Goal: Contribute content: Contribute content

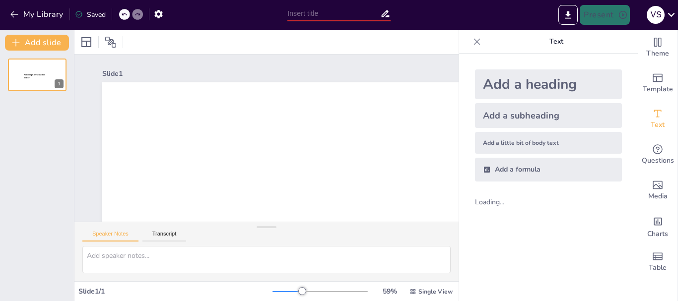
type input "New Sendsteps"
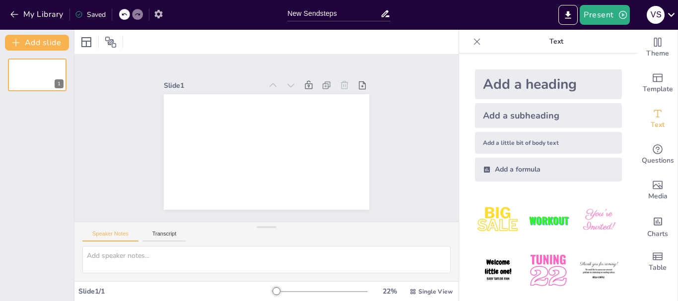
click at [159, 13] on icon "button" at bounding box center [158, 14] width 10 height 10
click at [175, 237] on button "Transcript" at bounding box center [165, 236] width 44 height 11
click at [358, 84] on icon at bounding box center [363, 85] width 10 height 10
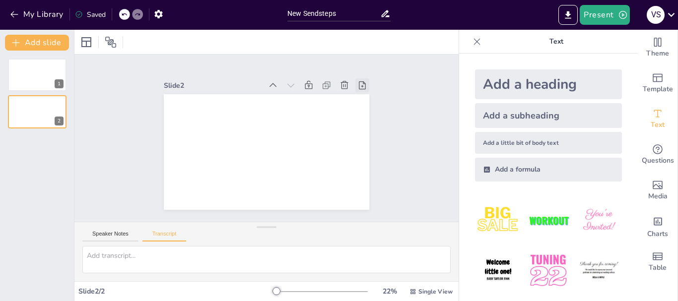
click at [358, 83] on icon at bounding box center [363, 85] width 10 height 10
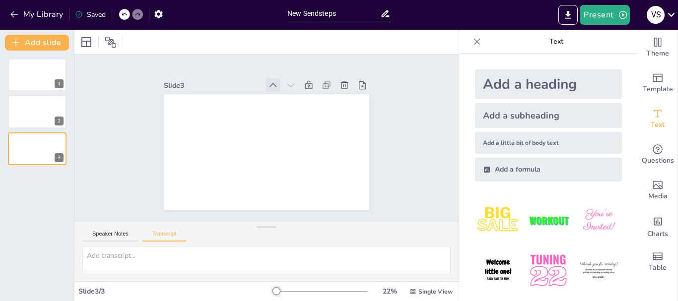
click at [270, 83] on icon at bounding box center [273, 85] width 7 height 4
click at [385, 12] on icon at bounding box center [385, 13] width 8 height 7
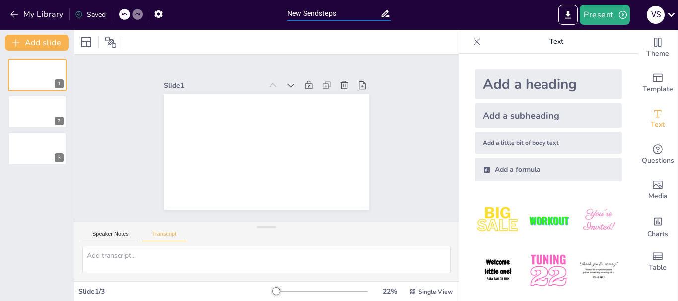
click at [340, 13] on input "New Sendsteps" at bounding box center [333, 13] width 93 height 14
click at [123, 232] on button "Speaker Notes" at bounding box center [110, 236] width 56 height 11
click at [165, 231] on button "Transcript" at bounding box center [165, 236] width 44 height 11
click at [149, 254] on textarea at bounding box center [266, 259] width 368 height 27
type textarea "L"
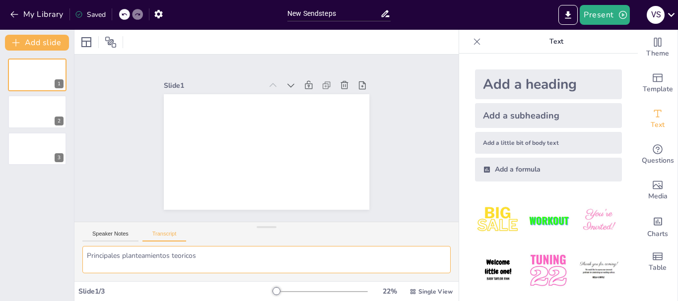
click at [244, 254] on textarea "Principales planteamientos teoricos" at bounding box center [266, 259] width 368 height 27
type textarea "Principales planteamientos teoricos de Emile Durkheim"
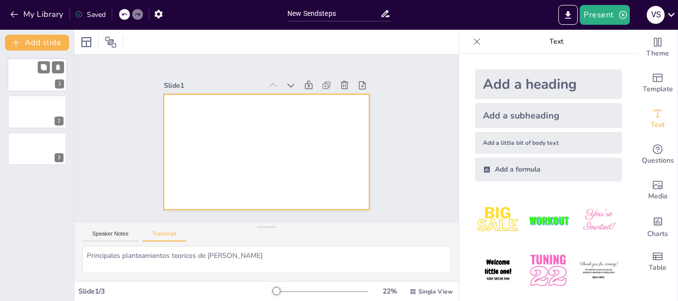
click at [41, 78] on div at bounding box center [37, 75] width 60 height 34
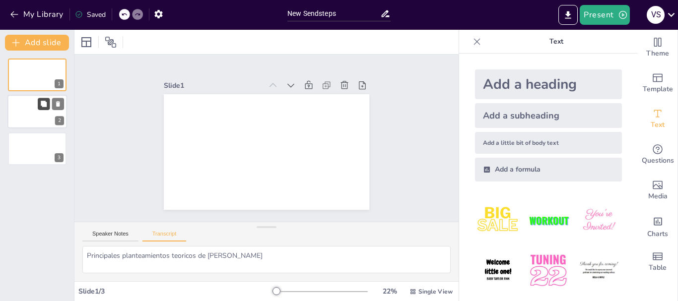
click at [41, 102] on icon at bounding box center [43, 104] width 7 height 7
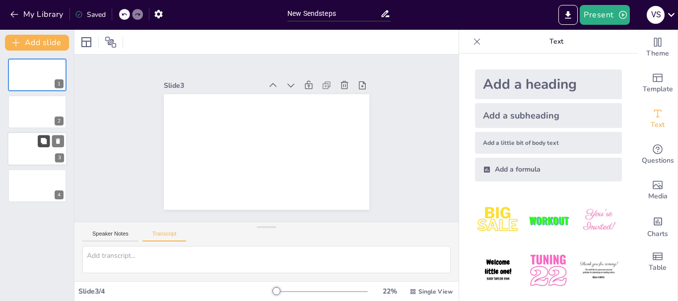
click at [40, 140] on icon at bounding box center [43, 141] width 7 height 7
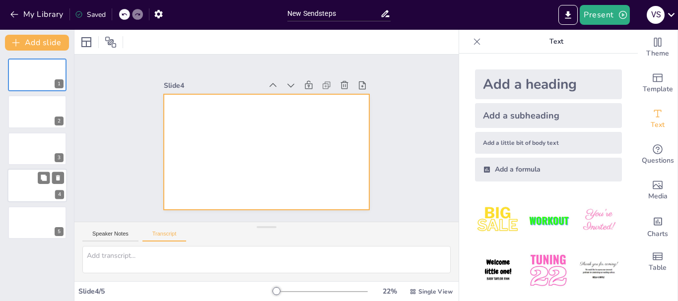
click at [38, 187] on div at bounding box center [37, 186] width 60 height 34
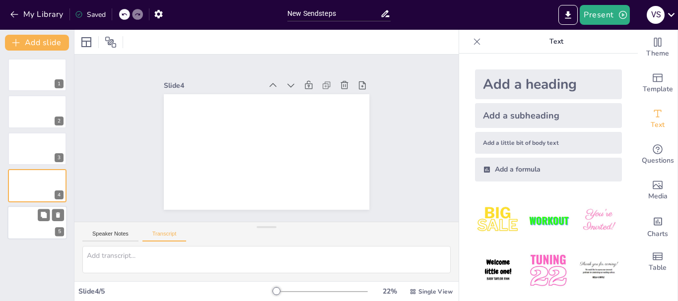
click at [33, 227] on div at bounding box center [37, 223] width 60 height 34
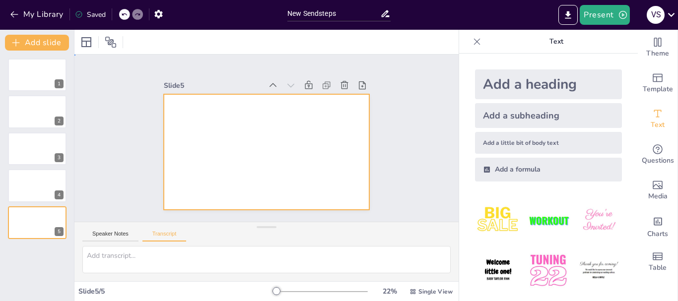
click at [231, 151] on div at bounding box center [267, 152] width 206 height 116
click at [36, 65] on div at bounding box center [37, 75] width 60 height 34
type textarea "Principales planteamientos teoricos de Emile Durkheim"
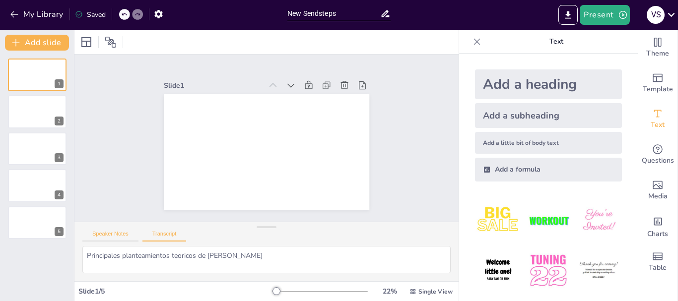
click at [113, 233] on button "Speaker Notes" at bounding box center [110, 236] width 56 height 11
click at [161, 238] on button "Transcript" at bounding box center [165, 236] width 44 height 11
click at [122, 232] on button "Speaker Notes" at bounding box center [110, 236] width 56 height 11
click at [428, 290] on span "Single View" at bounding box center [436, 292] width 34 height 8
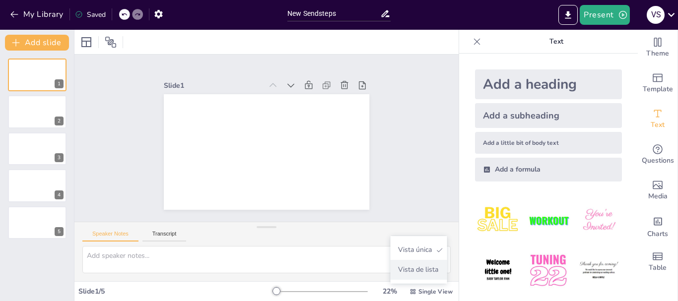
click at [423, 271] on font "Vista de lista" at bounding box center [418, 269] width 40 height 9
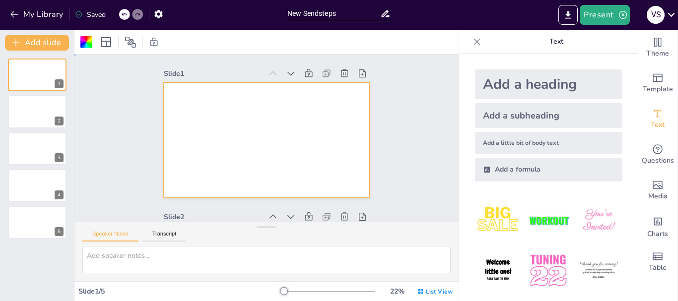
click at [189, 110] on div at bounding box center [267, 140] width 206 height 116
click at [86, 41] on div at bounding box center [86, 42] width 12 height 12
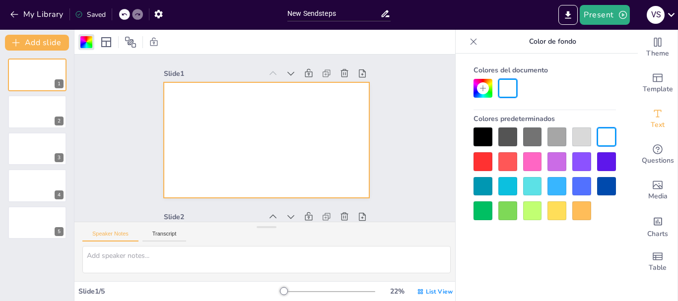
click at [506, 183] on div at bounding box center [508, 186] width 19 height 19
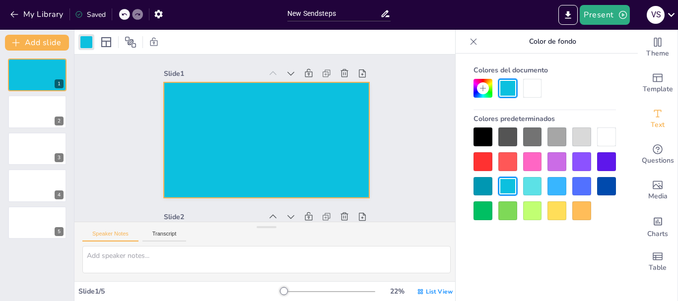
click at [540, 185] on div at bounding box center [532, 186] width 19 height 19
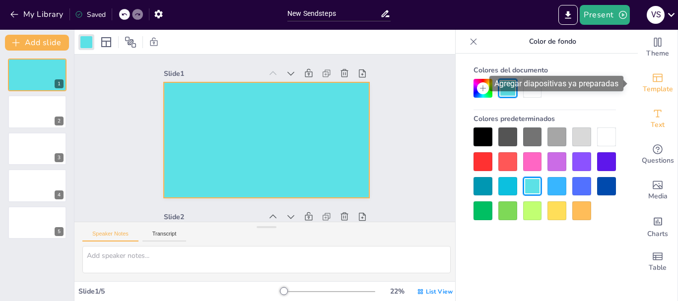
click at [657, 87] on span "Template" at bounding box center [658, 89] width 30 height 11
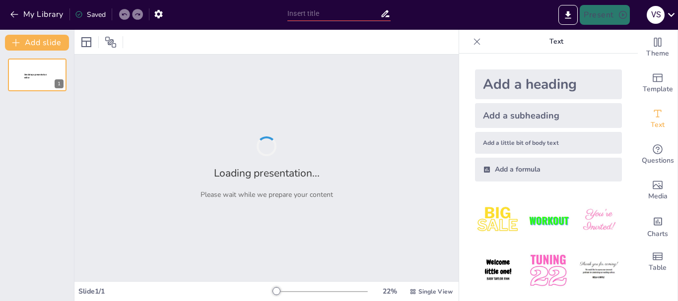
type input "New Sendsteps"
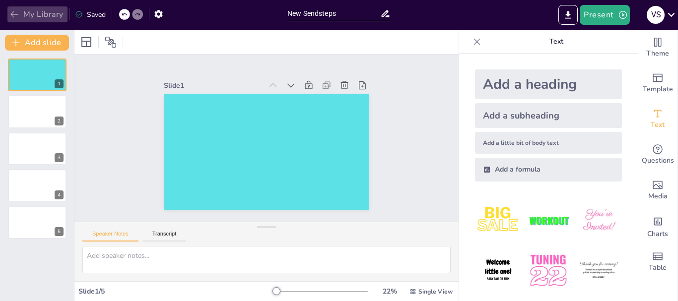
click at [14, 11] on icon "button" at bounding box center [14, 14] width 10 height 10
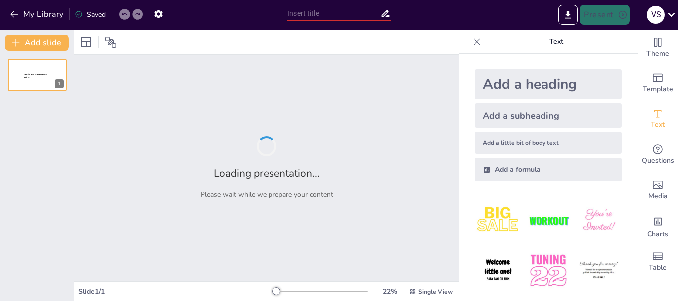
type input "Principales planteamientos teóricos: [PERSON_NAME]"
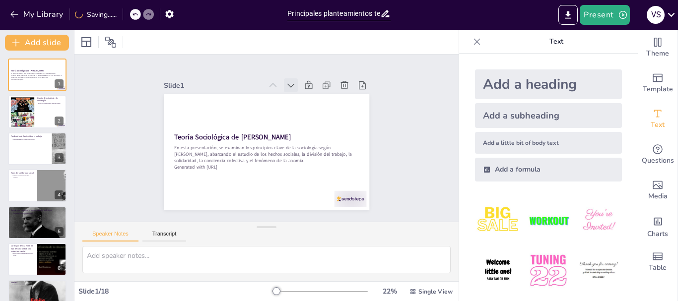
click at [307, 167] on icon at bounding box center [313, 173] width 12 height 12
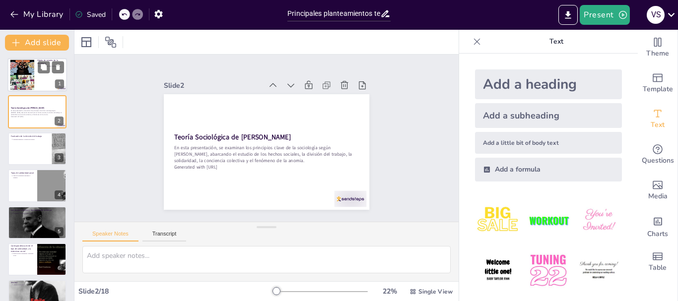
click at [39, 77] on div at bounding box center [37, 75] width 60 height 34
type textarea "Los hechos sociales son esenciales para el estudio sociológico, ya que represen…"
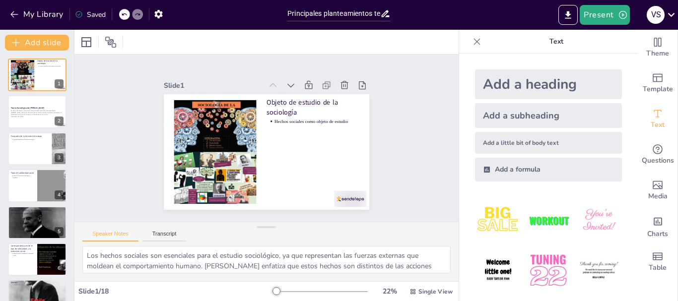
click at [386, 133] on div "Slide 1 Objeto de estudio de la sociología Hechos sociales como objeto de estud…" at bounding box center [266, 137] width 297 height 237
click at [212, 164] on div at bounding box center [221, 109] width 139 height 139
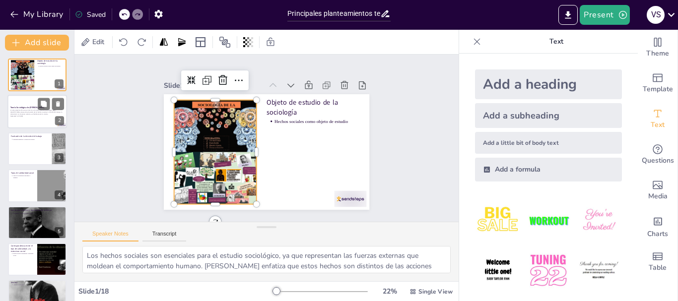
click at [38, 111] on p "En esta presentación, se examinan los principios clave de la sociología según […" at bounding box center [37, 112] width 54 height 5
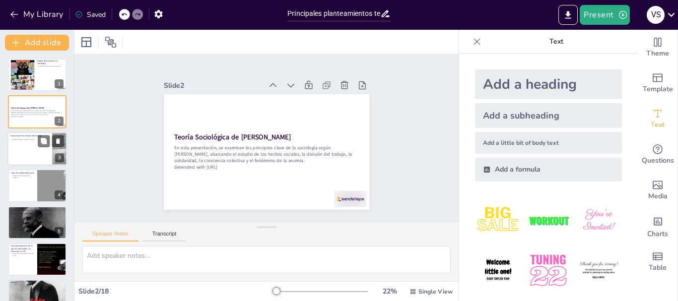
click at [28, 150] on div at bounding box center [37, 149] width 60 height 34
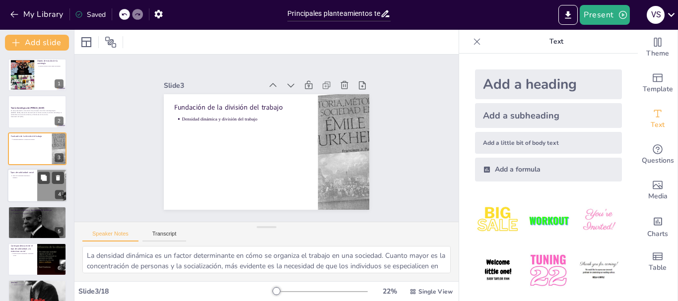
click at [29, 188] on div at bounding box center [37, 186] width 60 height 34
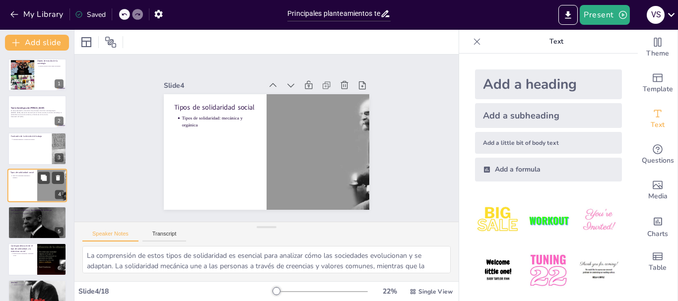
scroll to position [10, 0]
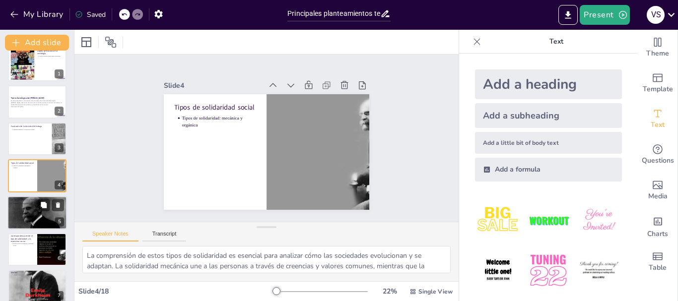
click at [26, 215] on div at bounding box center [36, 213] width 67 height 34
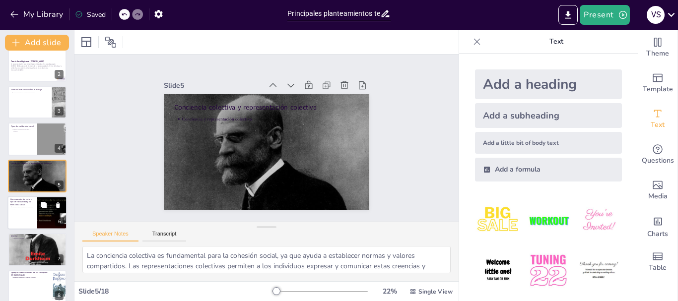
click at [24, 213] on div at bounding box center [37, 213] width 60 height 34
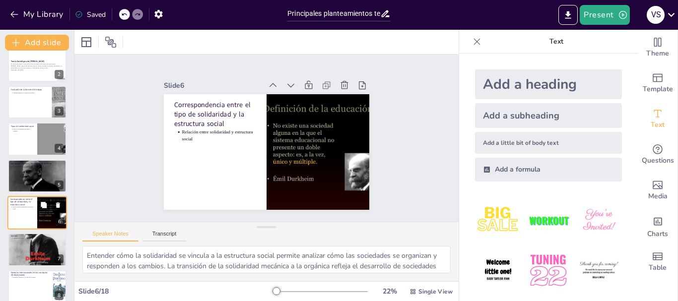
scroll to position [84, 0]
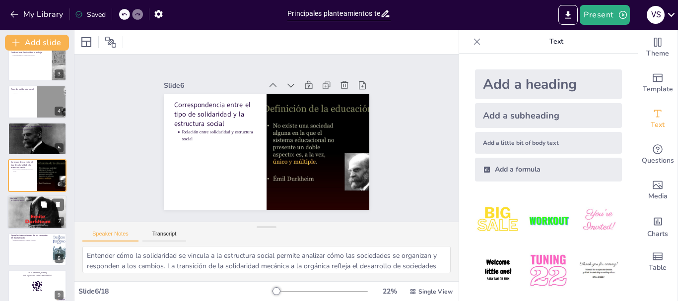
click at [26, 210] on div at bounding box center [37, 212] width 60 height 79
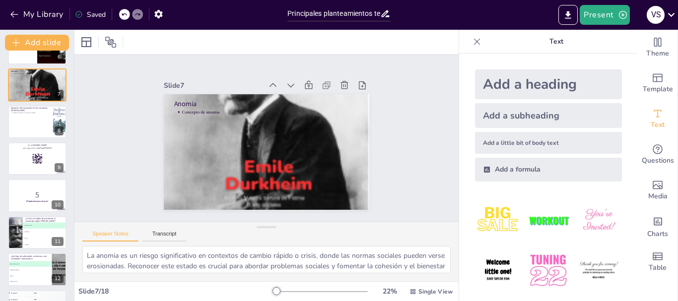
scroll to position [224, 0]
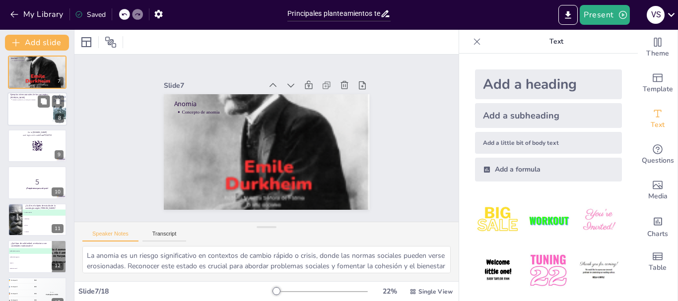
click at [31, 102] on div at bounding box center [37, 109] width 60 height 34
type textarea "Analizar ejemplos concretos de los conceptos de Durkheim permite ilustrar cómo …"
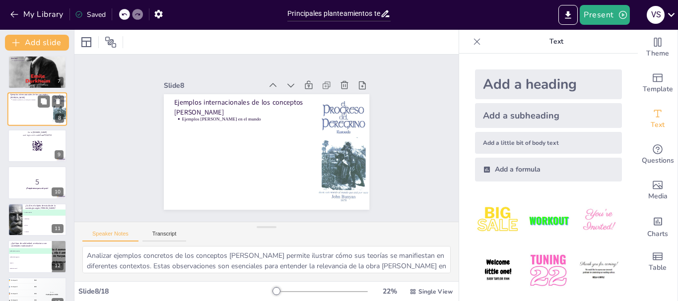
scroll to position [157, 0]
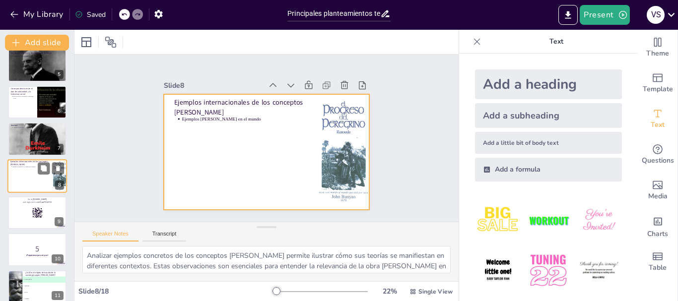
click at [30, 183] on div at bounding box center [37, 176] width 60 height 34
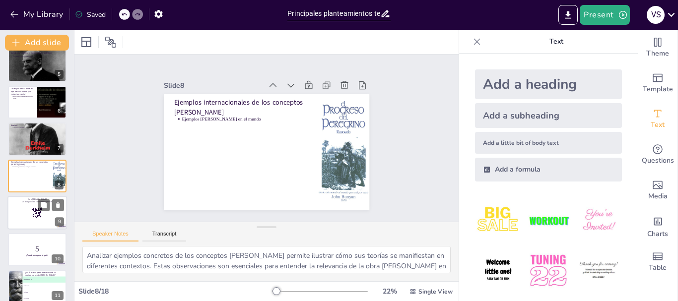
click at [32, 222] on div at bounding box center [37, 213] width 60 height 34
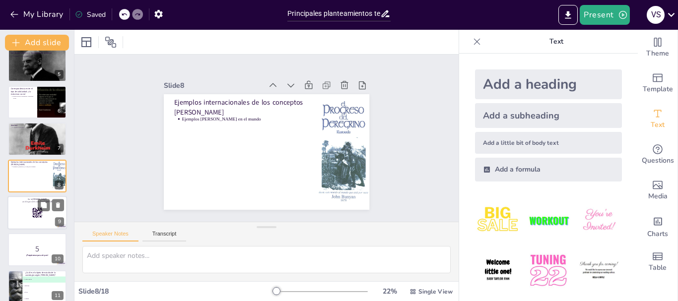
scroll to position [195, 0]
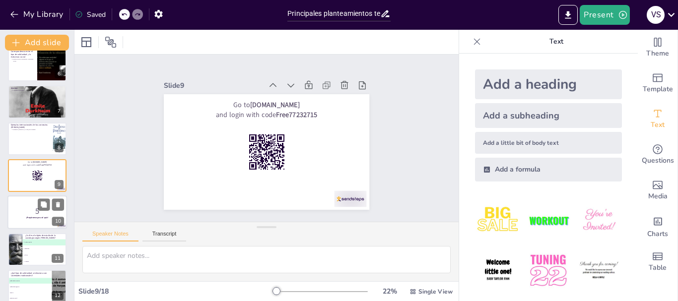
click at [33, 207] on p "5" at bounding box center [37, 211] width 54 height 11
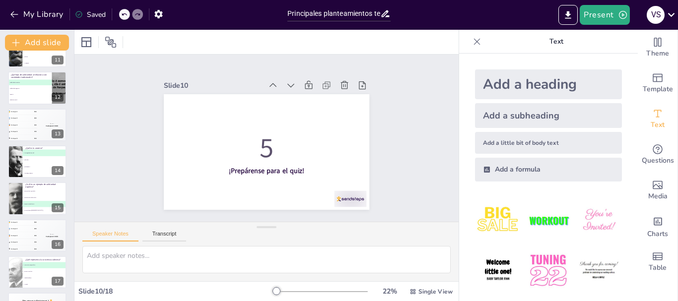
scroll to position [388, 0]
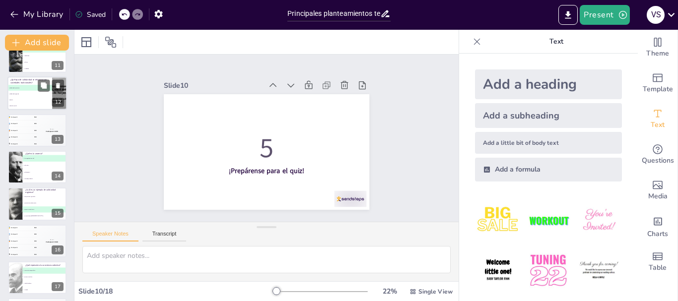
click at [27, 97] on li "C anomia" at bounding box center [29, 100] width 45 height 6
type textarea "La respuesta correcta es "solidaridad mecánica". Este tipo de solidaridad se ca…"
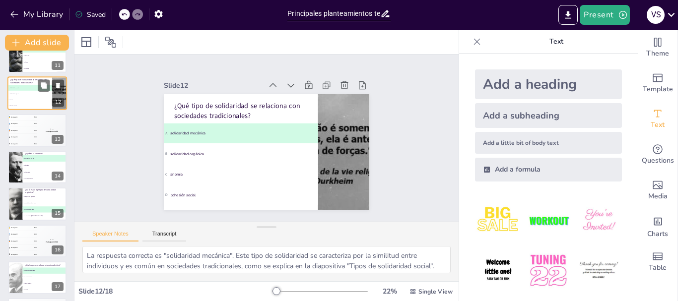
scroll to position [305, 0]
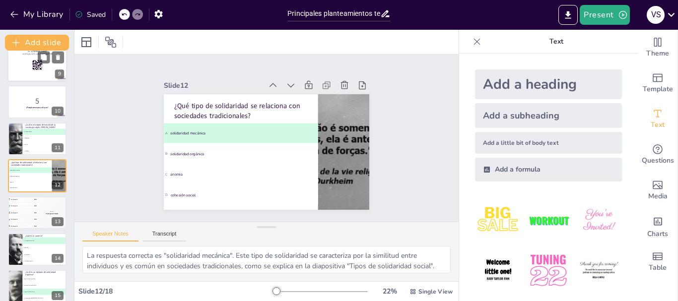
click at [35, 66] on rect at bounding box center [35, 66] width 0 height 0
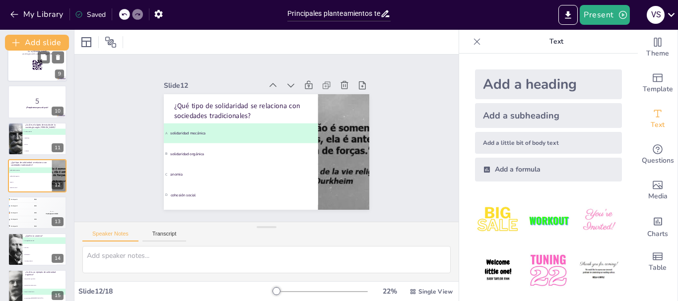
scroll to position [195, 0]
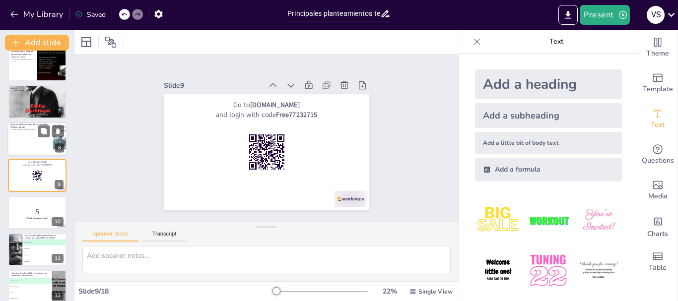
click at [28, 140] on div at bounding box center [37, 139] width 60 height 34
type textarea "Analizar ejemplos concretos de los conceptos de Durkheim permite ilustrar cómo …"
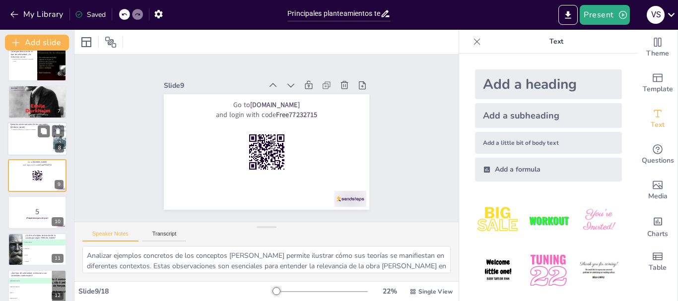
scroll to position [157, 0]
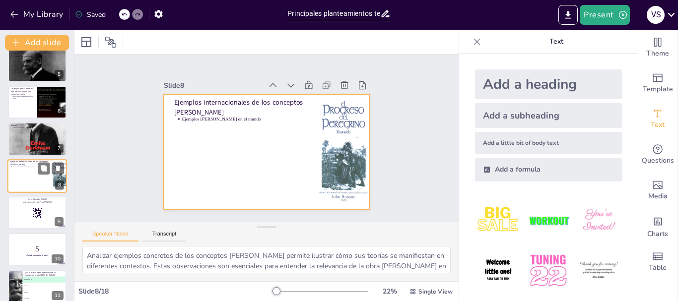
click at [27, 170] on div at bounding box center [37, 176] width 60 height 34
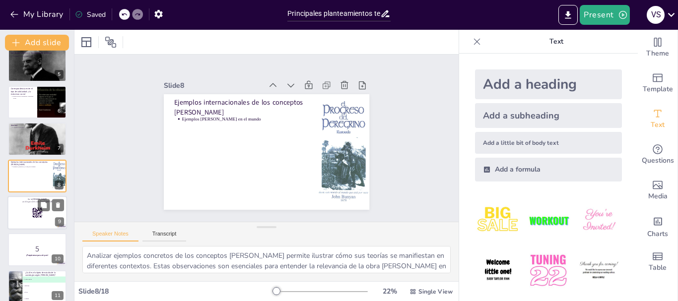
click at [36, 215] on rect at bounding box center [36, 215] width 0 height 2
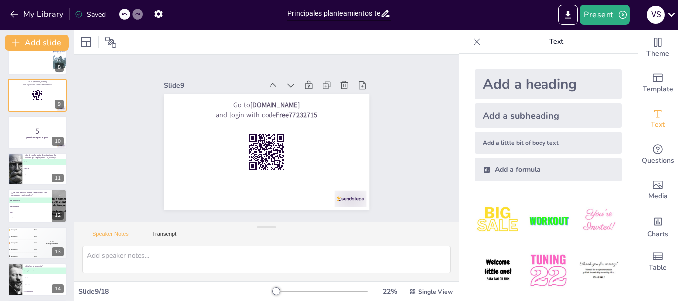
scroll to position [281, 0]
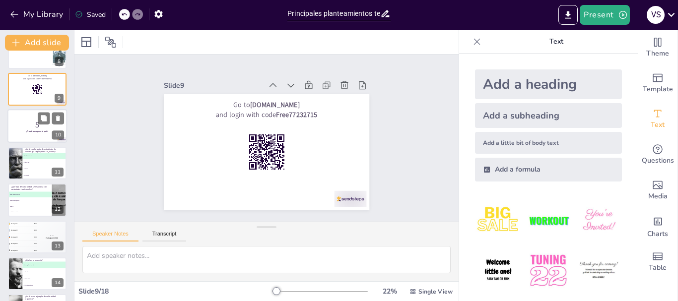
click at [34, 129] on p "5" at bounding box center [37, 125] width 54 height 11
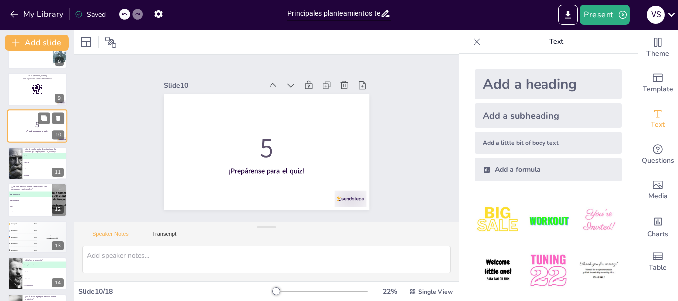
scroll to position [231, 0]
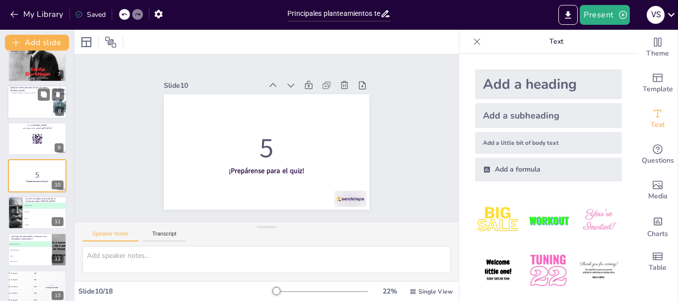
click at [35, 99] on div at bounding box center [37, 102] width 60 height 34
type textarea "Analizar ejemplos concretos de los conceptos de Durkheim permite ilustrar cómo …"
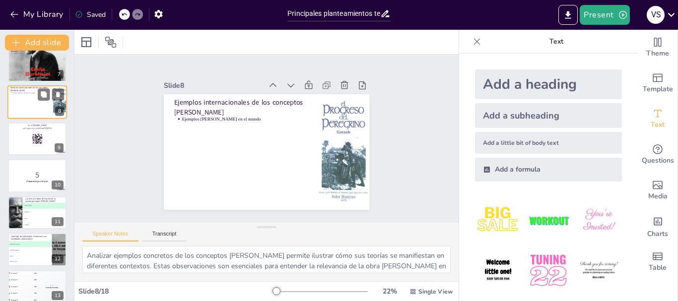
scroll to position [157, 0]
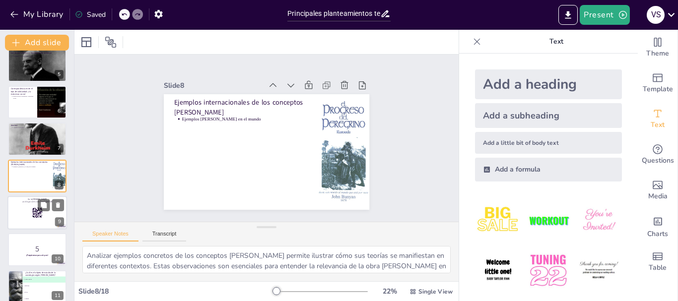
click at [36, 211] on rect at bounding box center [36, 211] width 0 height 0
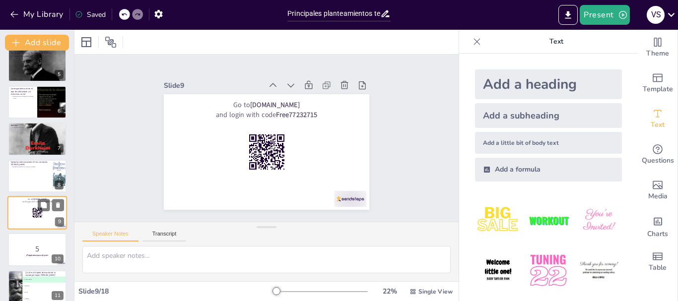
scroll to position [195, 0]
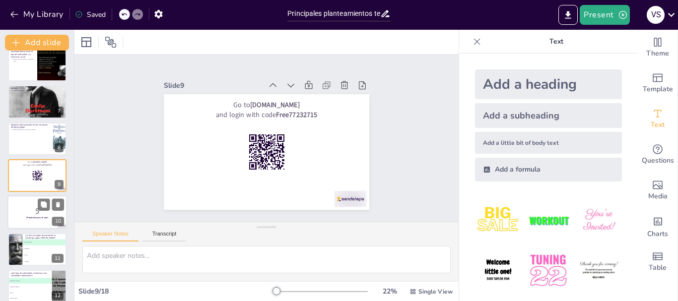
click at [34, 206] on p "5" at bounding box center [37, 211] width 54 height 11
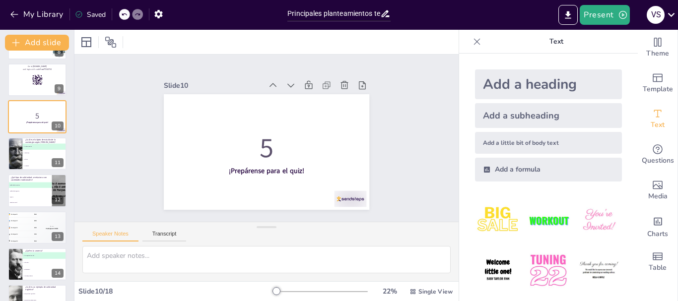
scroll to position [311, 0]
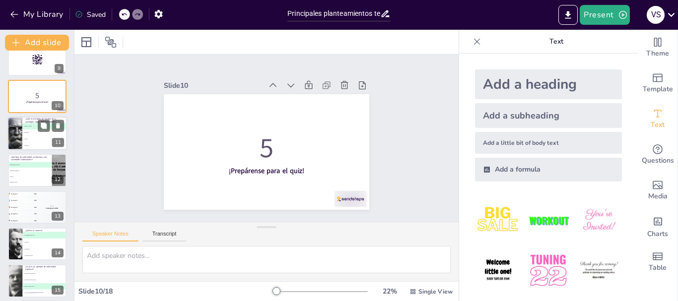
click at [39, 142] on li "C cultura" at bounding box center [44, 139] width 45 height 6
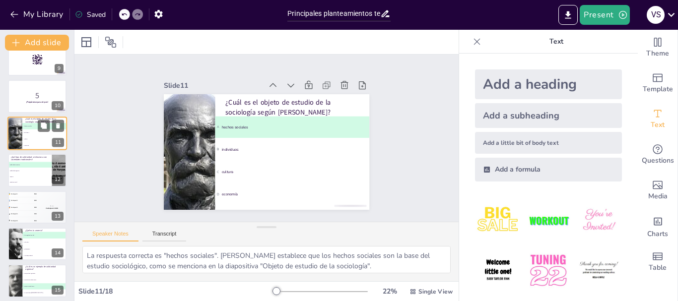
scroll to position [268, 0]
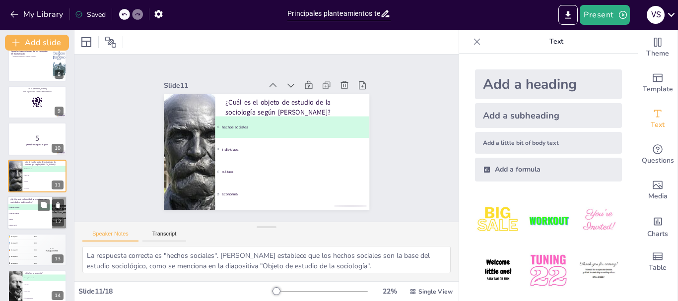
click at [25, 215] on li "B solidaridad orgánica" at bounding box center [29, 214] width 45 height 6
type textarea "La respuesta correcta es "solidaridad mecánica". Este tipo de solidaridad se ca…"
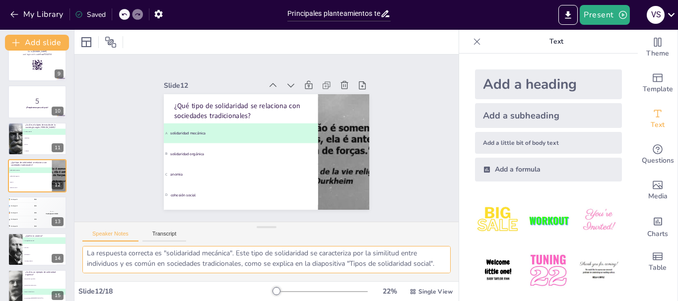
scroll to position [13, 0]
click at [29, 208] on div "🥈 Participant 2 400" at bounding box center [22, 206] width 30 height 6
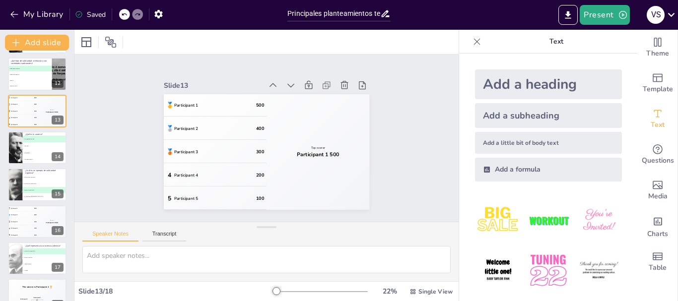
scroll to position [426, 0]
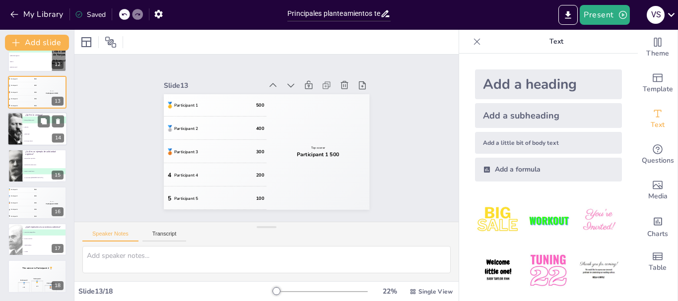
click at [30, 128] on li "B cohesión" at bounding box center [44, 127] width 45 height 7
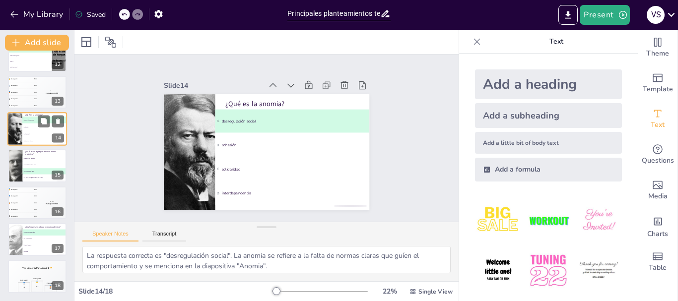
scroll to position [379, 0]
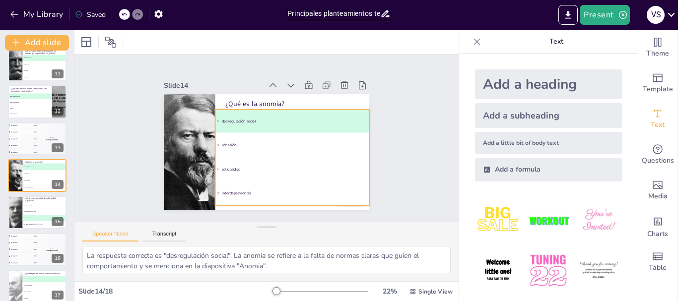
click at [281, 116] on span "A desregulación social" at bounding box center [283, 163] width 5 height 151
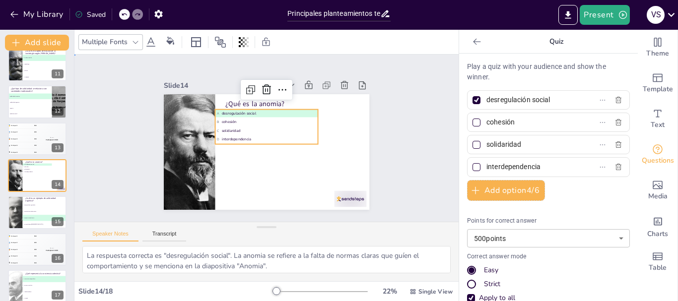
click at [406, 121] on div "Slide 1 Objeto de estudio de la sociología Hechos sociales como objeto de estud…" at bounding box center [267, 137] width 278 height 417
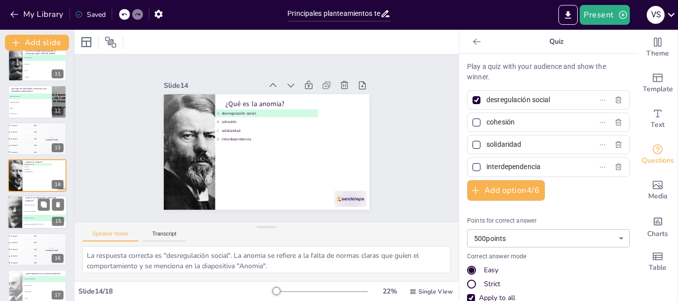
click at [34, 213] on li "B sociedades tradicionales" at bounding box center [44, 212] width 45 height 6
type textarea "La respuesta correcta es "empresas modernas". Este tipo de solidaridad surge de…"
type input "cooperativas agrícolas"
type input "sociedades tradicionales"
type input "empresas modernas"
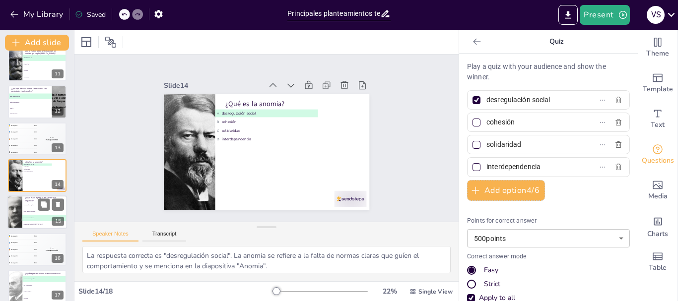
type input "comunidades indígenas"
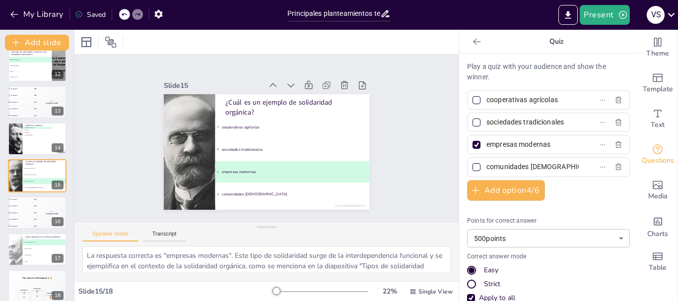
scroll to position [426, 0]
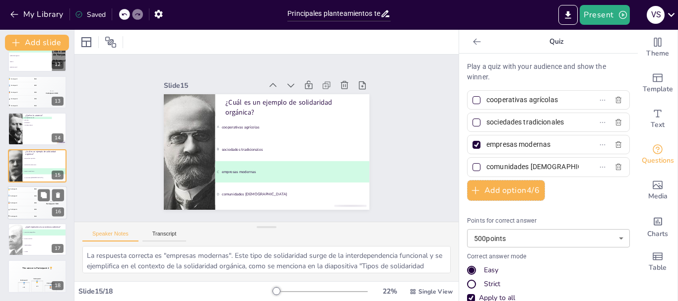
click at [28, 198] on div "🥈 Participant 2 400" at bounding box center [22, 196] width 30 height 6
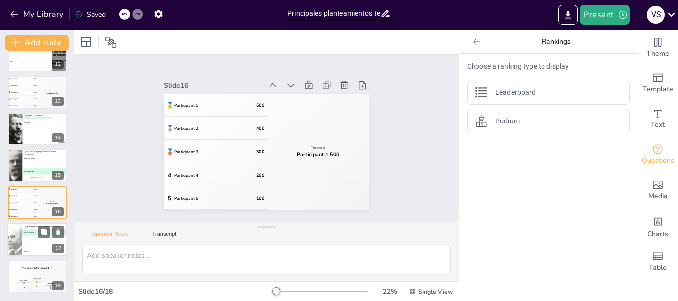
click at [30, 241] on li "B normas sociales" at bounding box center [44, 239] width 45 height 6
type textarea "La respuesta correcta es "creencias compartidas". La conciencia colectiva es el…"
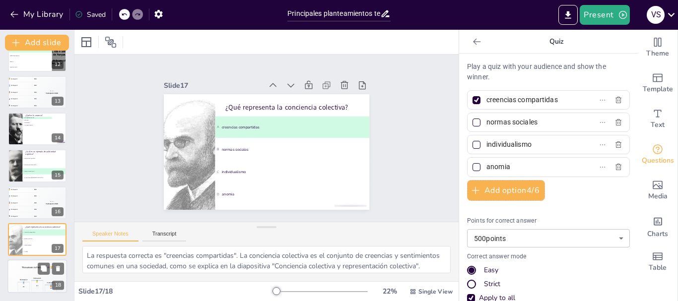
click at [25, 276] on div "The winner is Participant 1 🏆" at bounding box center [37, 268] width 60 height 17
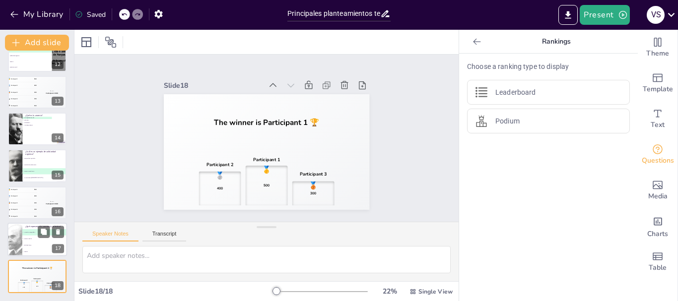
click at [30, 235] on li "A creencias compartidas" at bounding box center [44, 232] width 45 height 6
type textarea "La respuesta correcta es "creencias compartidas". La conciencia colectiva es el…"
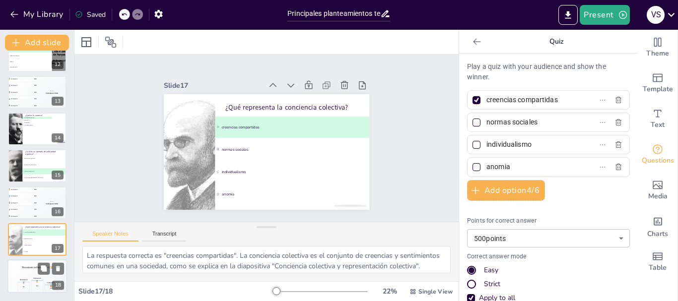
click at [32, 271] on div "The winner is Participant 1 🏆" at bounding box center [37, 268] width 60 height 17
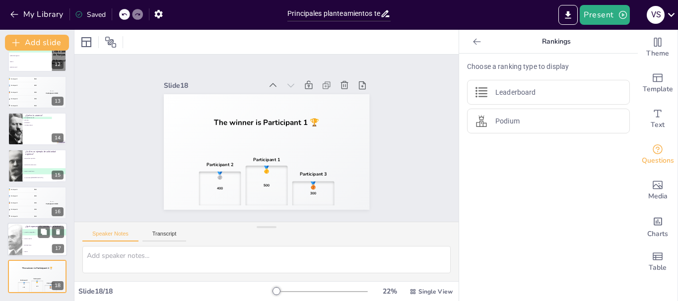
click at [25, 244] on li "C individualismo" at bounding box center [44, 245] width 45 height 6
type textarea "La respuesta correcta es "creencias compartidas". La conciencia colectiva es el…"
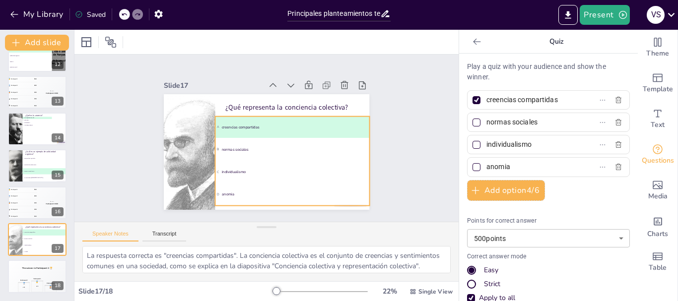
click at [275, 121] on li "A creencias compartidas" at bounding box center [287, 156] width 82 height 149
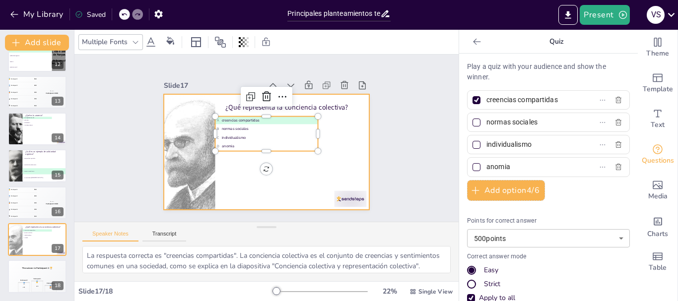
click at [350, 140] on div at bounding box center [261, 152] width 231 height 174
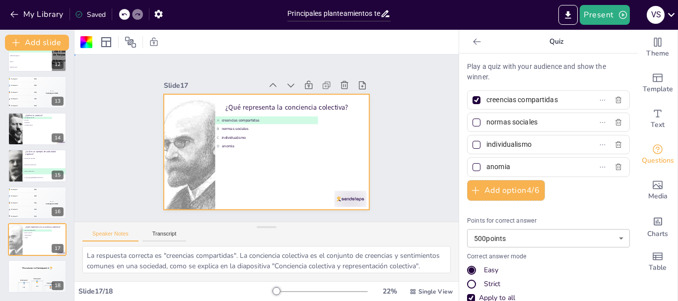
click at [412, 133] on div "Slide 1 Objeto de estudio de la sociología Hechos sociales como objeto de estud…" at bounding box center [267, 138] width 417 height 337
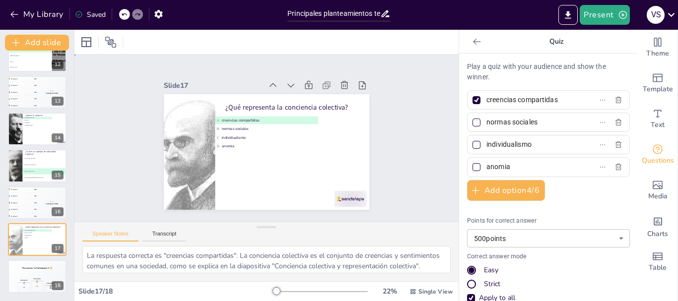
click at [413, 184] on div "Slide 1 Objeto de estudio de la sociología Hechos sociales como objeto de estud…" at bounding box center [266, 138] width 337 height 417
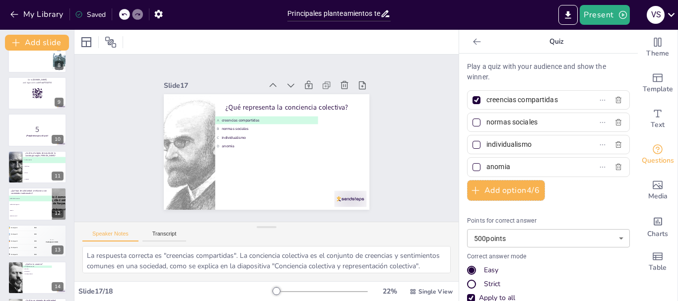
scroll to position [279, 0]
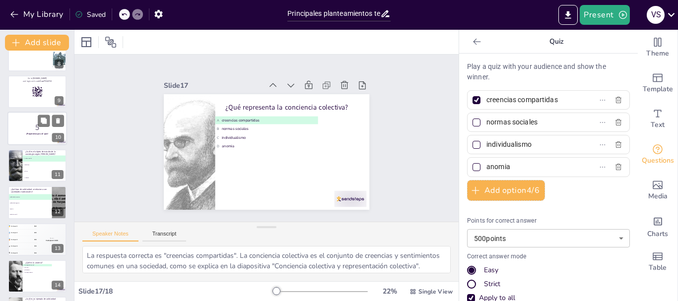
click at [37, 126] on p "5" at bounding box center [37, 127] width 54 height 11
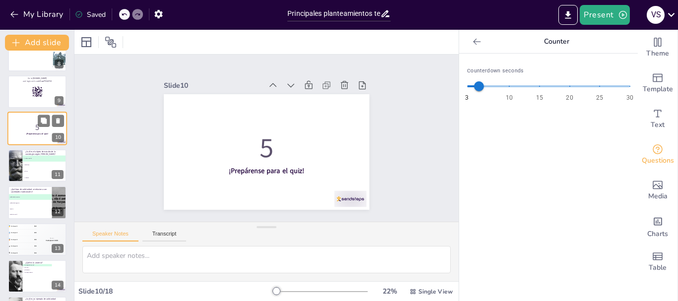
scroll to position [231, 0]
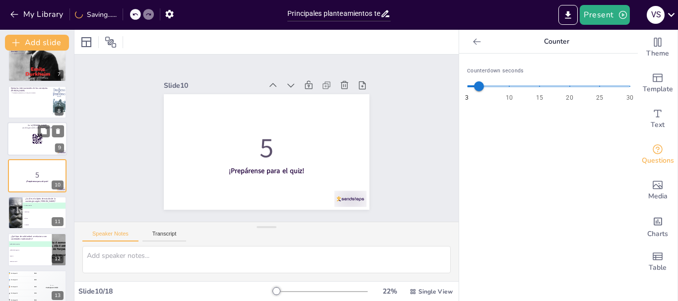
click at [28, 134] on div at bounding box center [37, 139] width 60 height 34
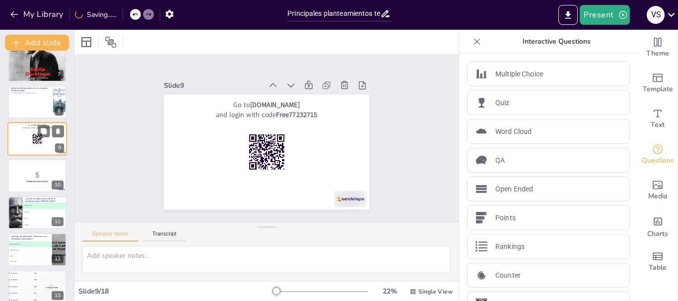
scroll to position [195, 0]
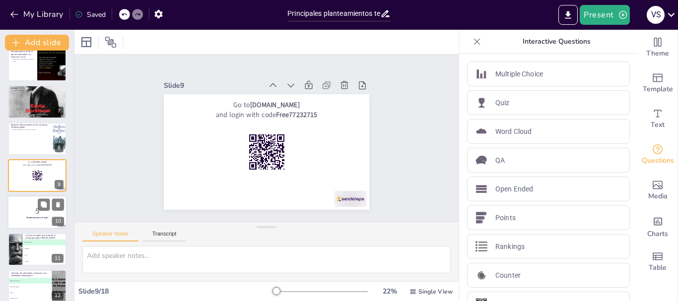
click at [30, 203] on div at bounding box center [37, 213] width 60 height 34
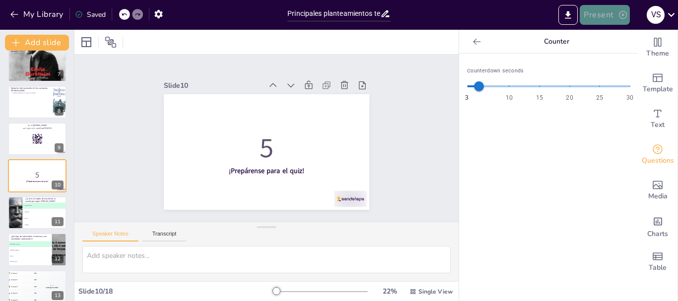
click at [624, 15] on icon "button" at bounding box center [623, 15] width 8 height 8
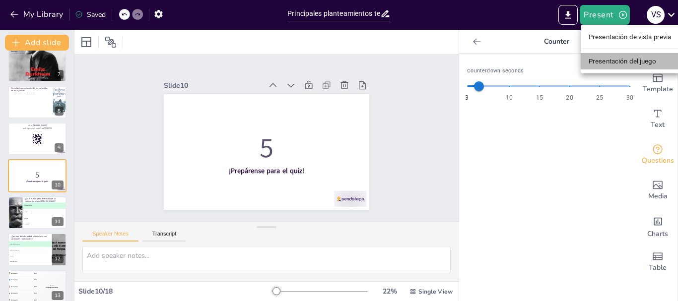
click at [622, 63] on font "Presentación del juego" at bounding box center [623, 61] width 68 height 7
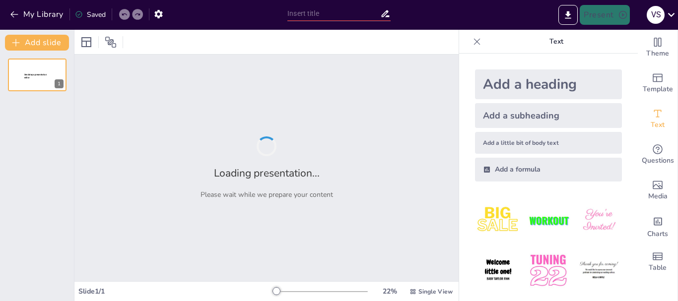
type input "Principales planteamientos teóricos: [PERSON_NAME]"
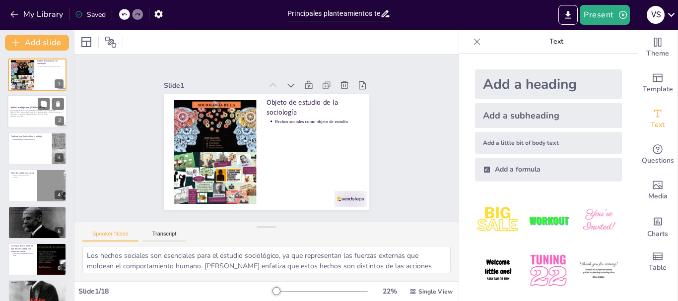
click at [43, 96] on div at bounding box center [37, 112] width 60 height 34
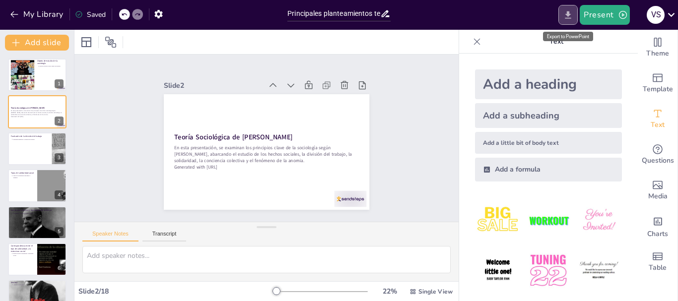
click at [570, 15] on icon "Export to PowerPoint" at bounding box center [569, 14] width 6 height 7
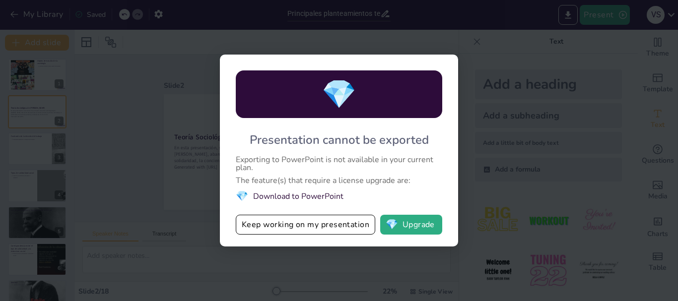
click at [305, 196] on li "💎 Download to PowerPoint" at bounding box center [339, 196] width 207 height 13
click at [288, 164] on div "Exporting to PowerPoint is not available in your current plan." at bounding box center [339, 164] width 207 height 16
click at [422, 223] on button "💎 Upgrade" at bounding box center [411, 225] width 62 height 20
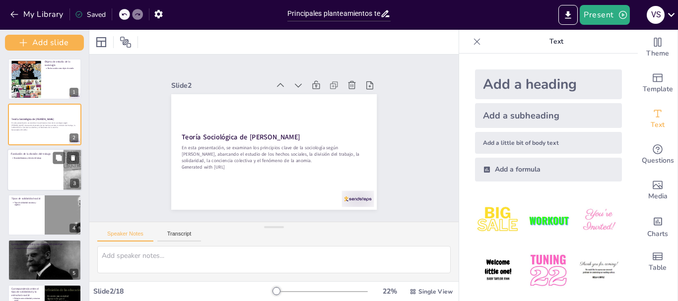
drag, startPoint x: 72, startPoint y: 120, endPoint x: 75, endPoint y: 151, distance: 31.9
click at [74, 151] on div "Add slide Objeto de estudio de la sociología Hechos sociales como objeto de est…" at bounding box center [44, 166] width 89 height 272
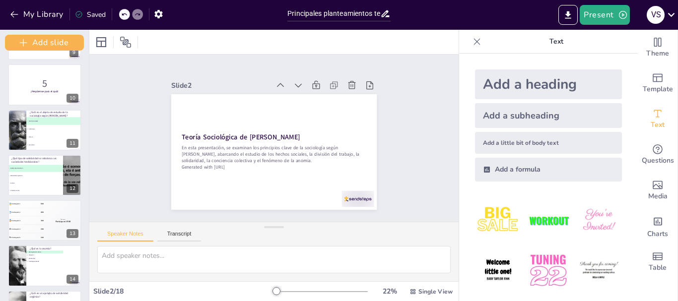
scroll to position [420, 0]
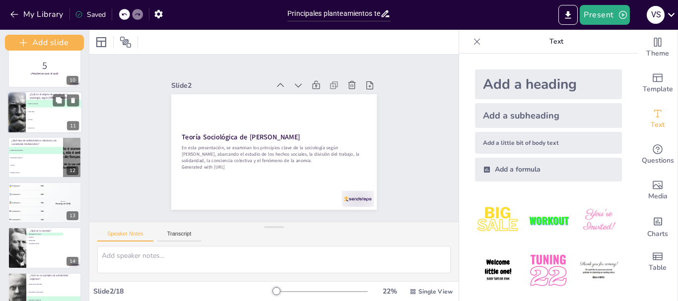
click at [48, 115] on li "B individuos" at bounding box center [54, 111] width 56 height 8
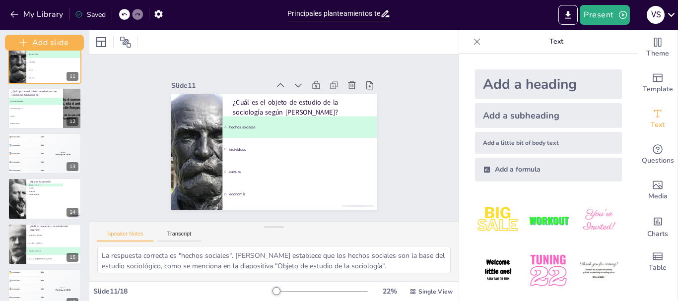
scroll to position [471, 0]
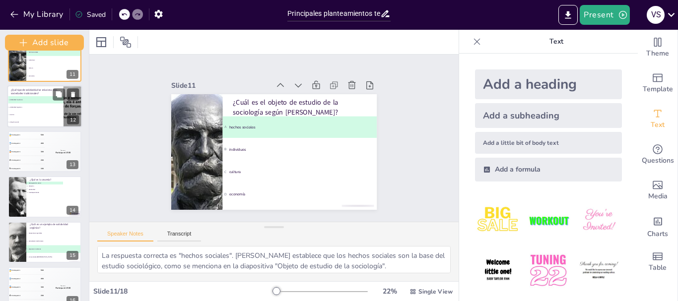
click at [29, 112] on li "C anomia" at bounding box center [35, 114] width 56 height 7
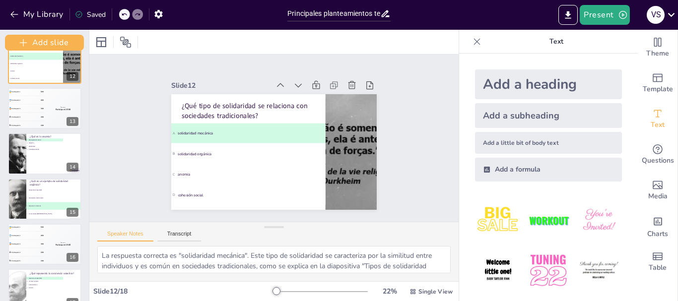
scroll to position [518, 0]
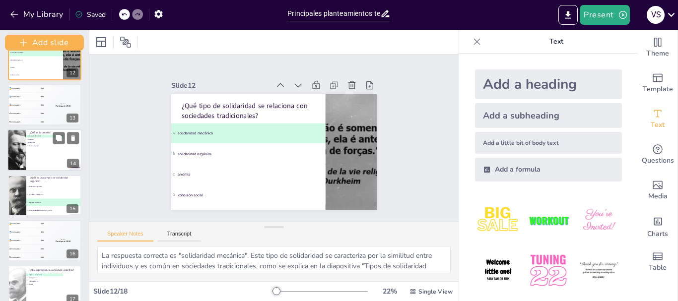
click at [48, 155] on div at bounding box center [44, 150] width 75 height 42
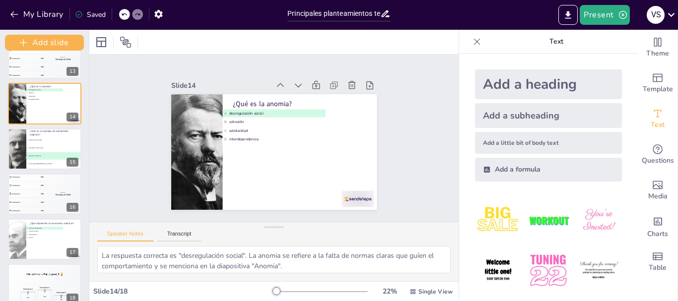
scroll to position [577, 0]
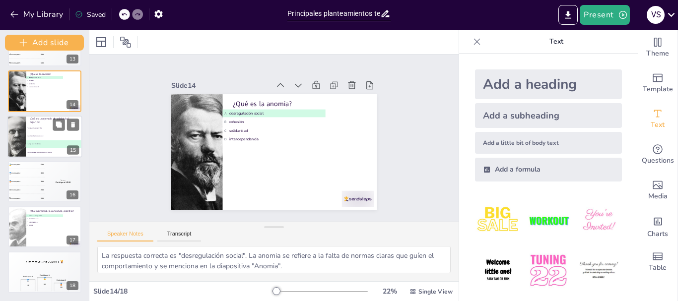
click at [40, 137] on li "B sociedades tradicionales" at bounding box center [54, 136] width 56 height 8
type textarea "La respuesta correcta es "empresas modernas". Este tipo de solidaridad surge de…"
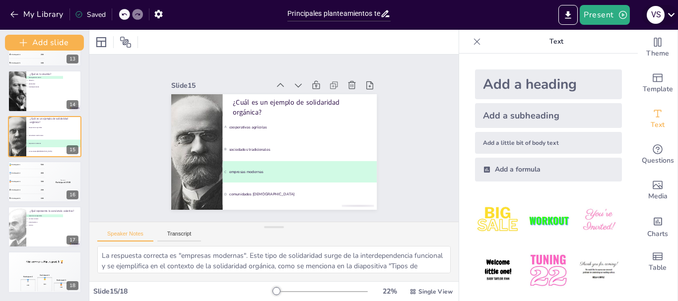
click at [675, 11] on icon at bounding box center [671, 14] width 13 height 13
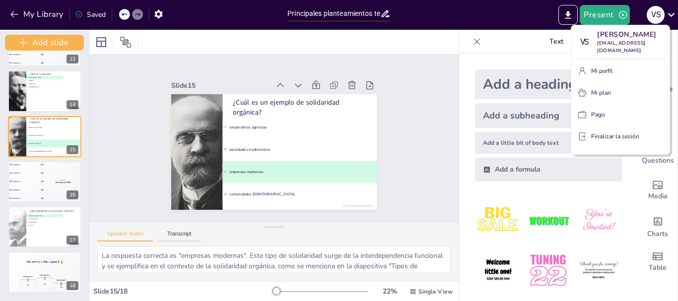
click at [603, 140] on font "Finalizar la sesión" at bounding box center [615, 137] width 48 height 8
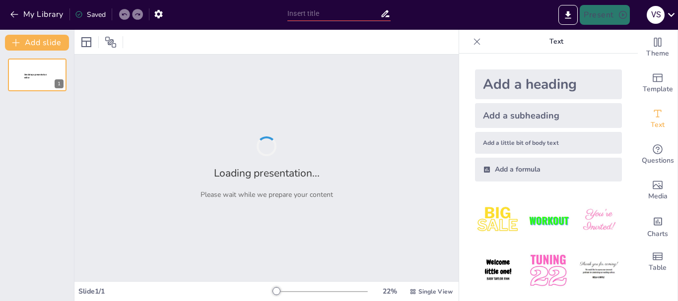
type input "Principales planteamientos teóricos: [PERSON_NAME]"
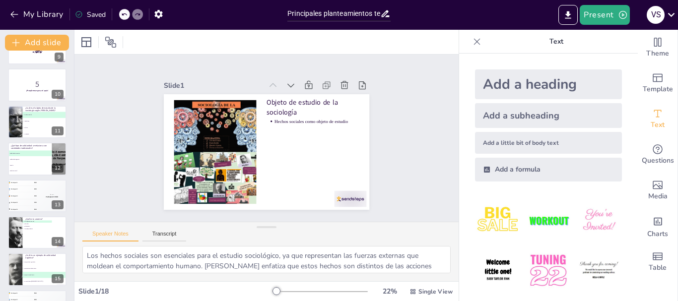
scroll to position [319, 0]
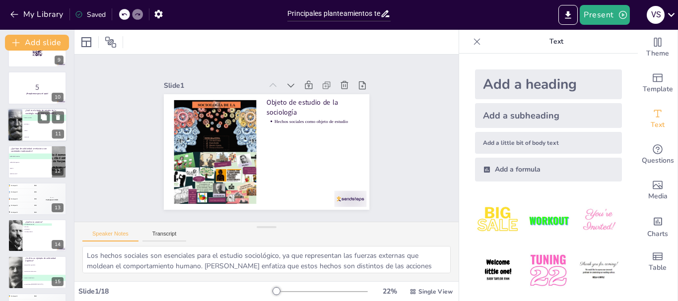
click at [34, 132] on span "C cultura" at bounding box center [45, 130] width 44 height 1
type textarea "La respuesta correcta es "hechos sociales". [PERSON_NAME] establece que los hec…"
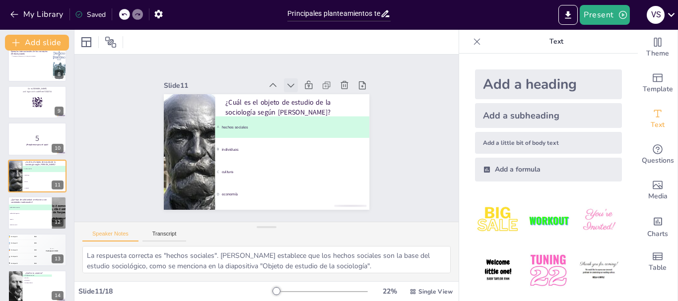
click at [318, 126] on icon at bounding box center [324, 132] width 13 height 13
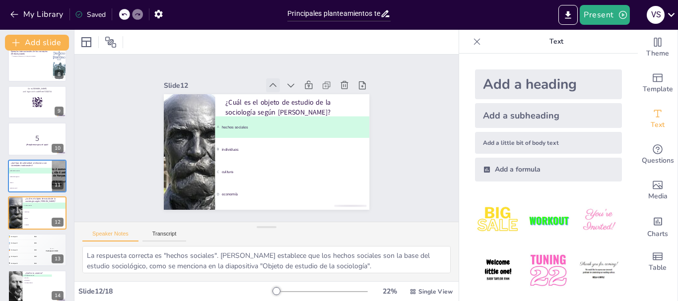
click at [310, 108] on icon at bounding box center [313, 112] width 7 height 8
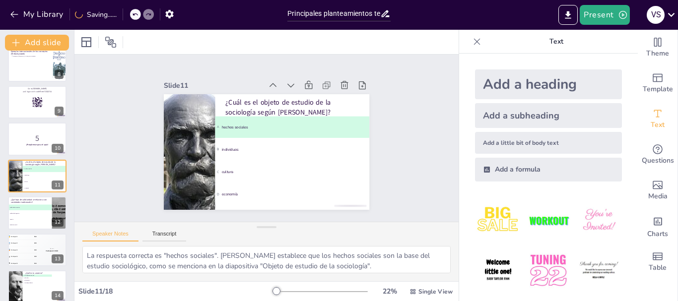
click at [295, 92] on icon at bounding box center [299, 95] width 8 height 6
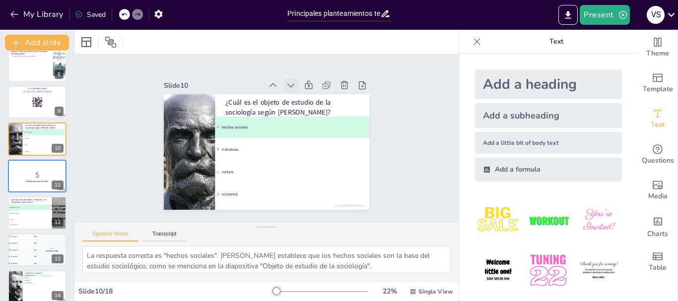
click at [310, 103] on icon at bounding box center [317, 110] width 14 height 14
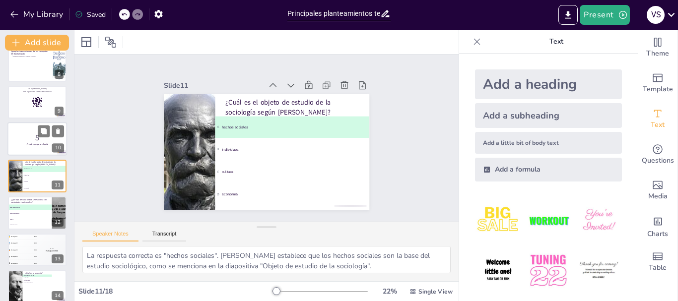
click at [37, 136] on p "5" at bounding box center [37, 138] width 54 height 11
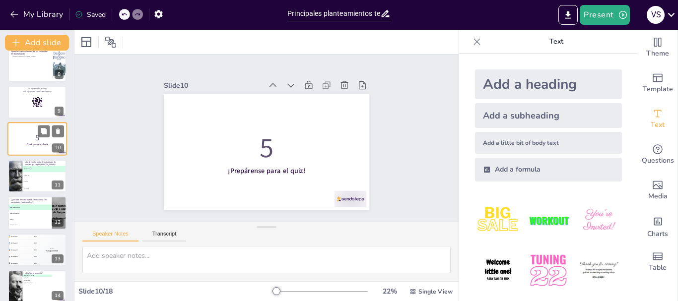
scroll to position [231, 0]
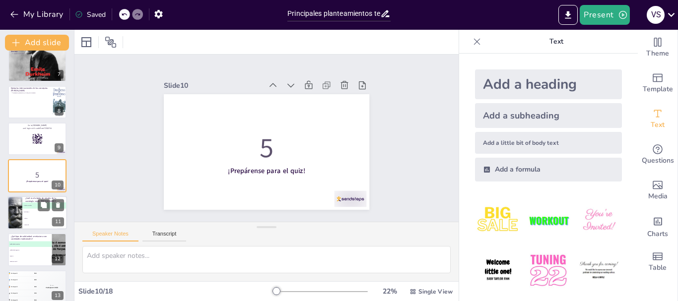
click at [25, 213] on span "B individuos" at bounding box center [45, 212] width 44 height 1
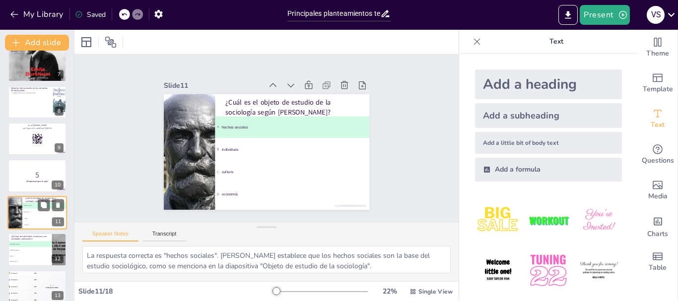
scroll to position [268, 0]
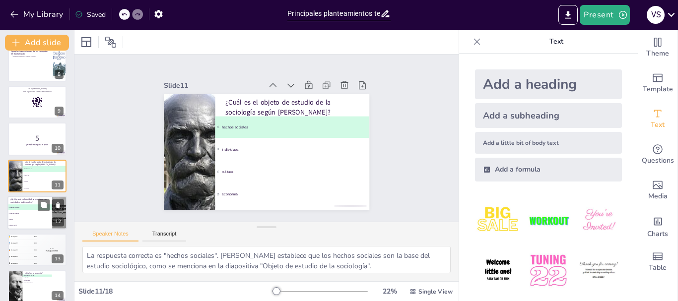
click at [21, 213] on span "B solidaridad orgánica" at bounding box center [30, 213] width 44 height 1
type textarea "La respuesta correcta es "solidaridad mecánica". Este tipo de solidaridad se ca…"
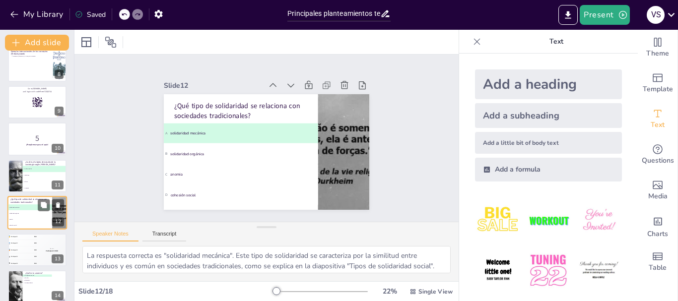
scroll to position [305, 0]
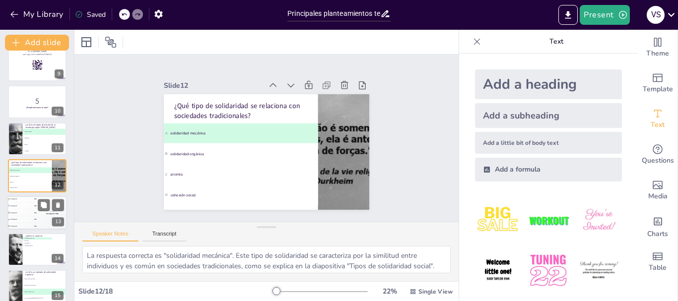
click at [24, 228] on div "5 Participant 5 100" at bounding box center [22, 226] width 30 height 6
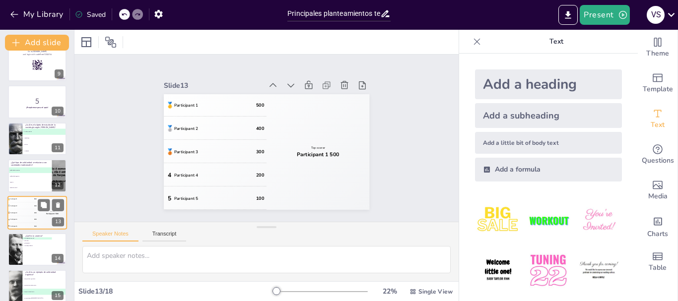
scroll to position [342, 0]
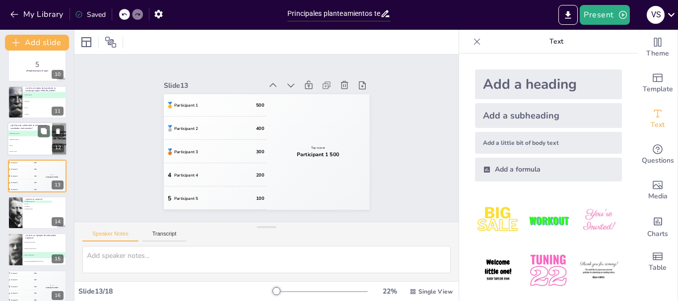
click at [28, 135] on li "A solidaridad mecánica" at bounding box center [29, 134] width 45 height 6
type textarea "La respuesta correcta es "solidaridad mecánica". Este tipo de solidaridad se ca…"
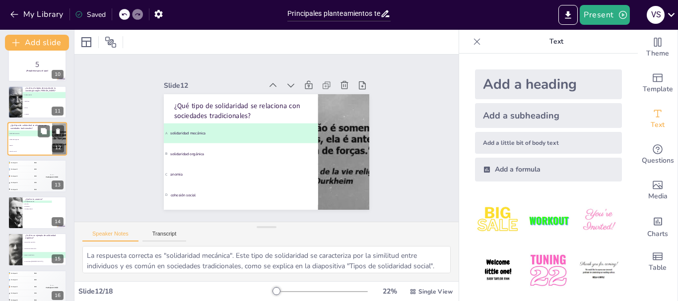
scroll to position [305, 0]
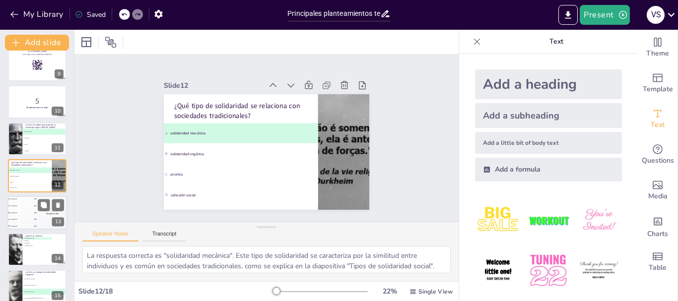
click at [24, 210] on div "🥉 Participant 3 300" at bounding box center [22, 213] width 30 height 6
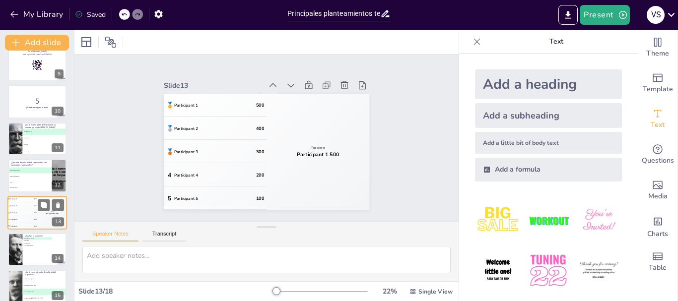
scroll to position [342, 0]
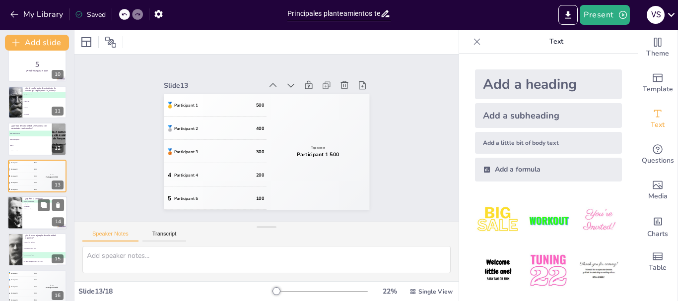
click at [20, 214] on div at bounding box center [15, 213] width 72 height 34
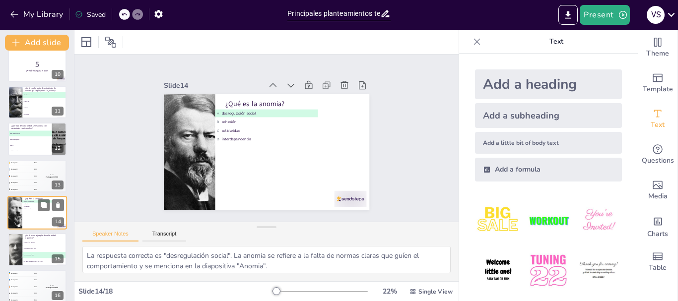
scroll to position [379, 0]
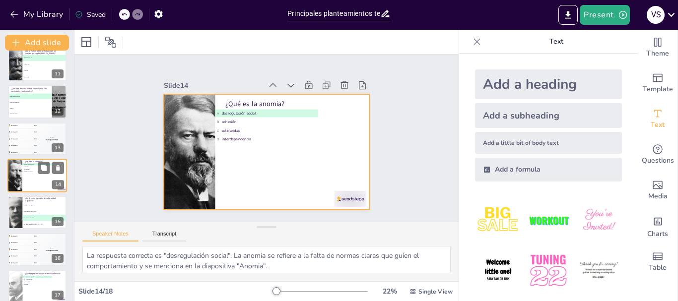
click at [28, 176] on div at bounding box center [37, 176] width 60 height 34
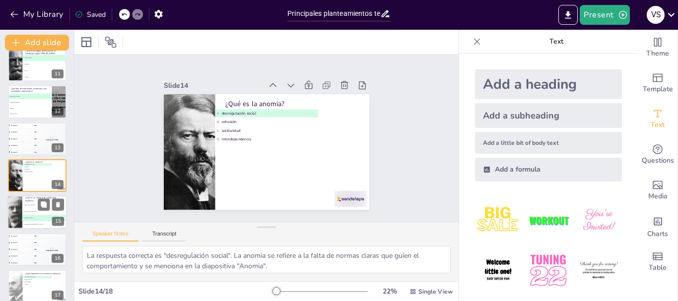
click at [28, 210] on li "B sociedades tradicionales" at bounding box center [44, 212] width 45 height 6
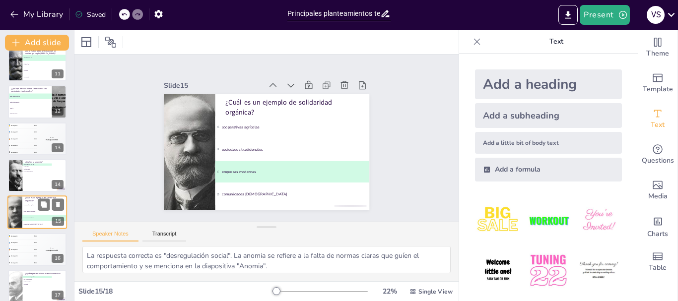
type textarea "La respuesta correcta es "empresas modernas". Este tipo de solidaridad surge de…"
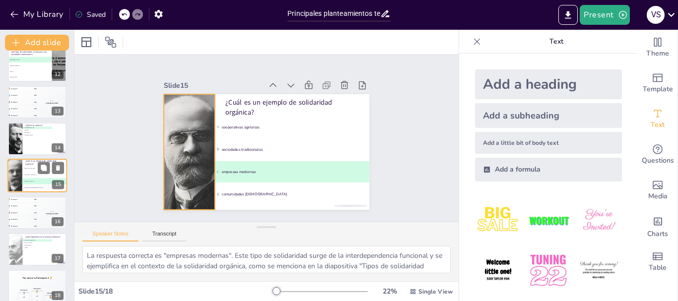
click at [20, 178] on div at bounding box center [15, 176] width 40 height 34
drag, startPoint x: 20, startPoint y: 186, endPoint x: 17, endPoint y: 192, distance: 6.9
click at [17, 192] on div at bounding box center [15, 176] width 40 height 34
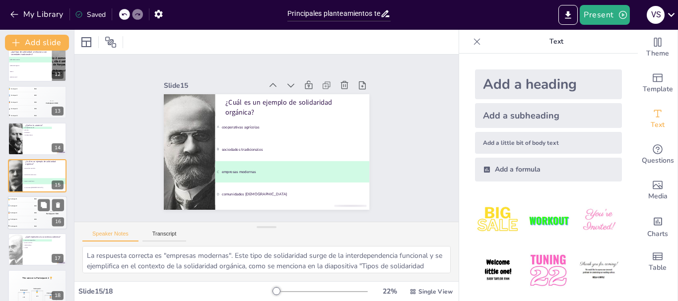
click at [15, 208] on div "🥈 Participant 2 400" at bounding box center [22, 206] width 30 height 6
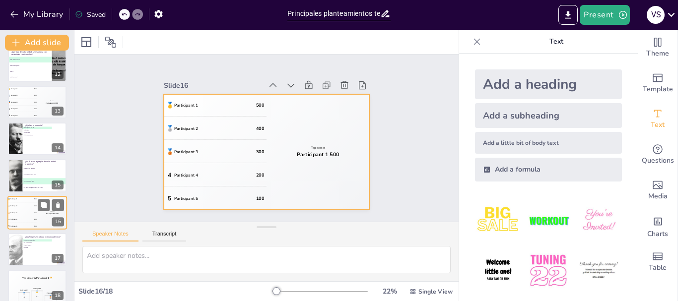
scroll to position [426, 0]
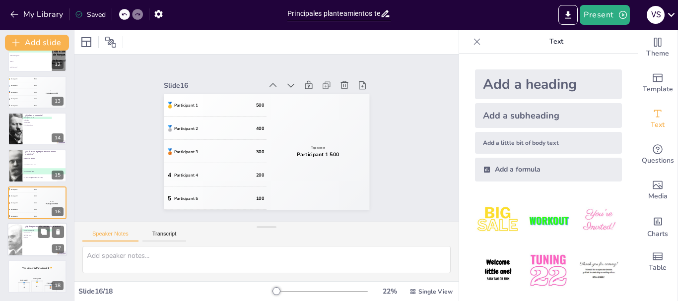
click at [28, 236] on span "C individualismo" at bounding box center [37, 235] width 29 height 1
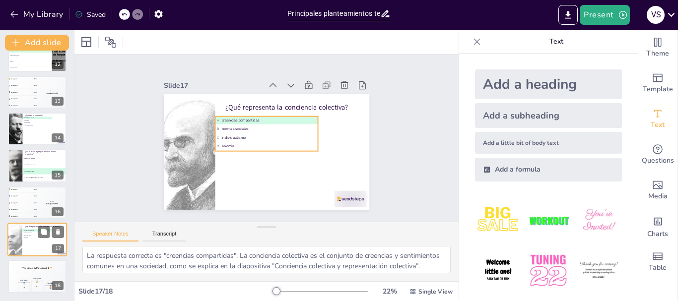
click at [32, 234] on li "C individualismo" at bounding box center [37, 235] width 30 height 2
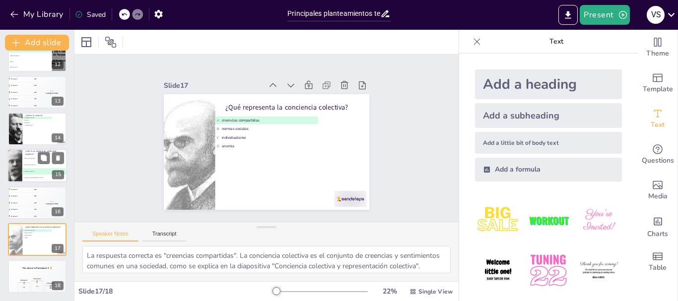
click at [23, 165] on span "B" at bounding box center [23, 165] width 0 height 1
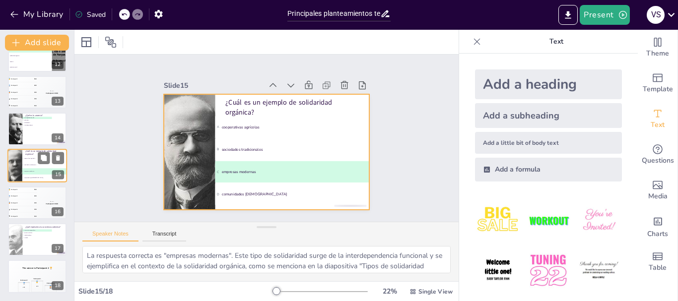
scroll to position [416, 0]
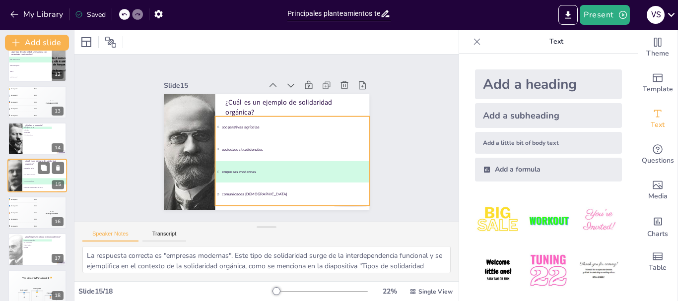
click at [37, 179] on li "C empresas modernas" at bounding box center [44, 182] width 45 height 6
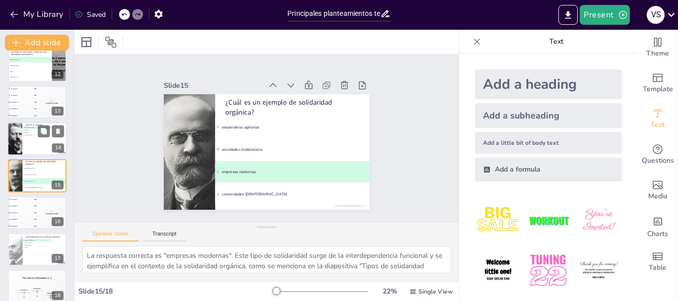
click at [31, 138] on div at bounding box center [37, 139] width 60 height 34
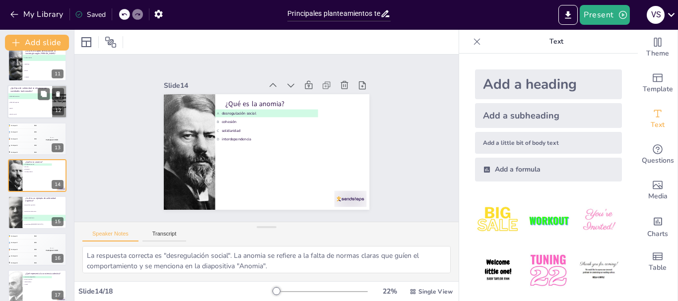
click at [13, 108] on span "C anomia" at bounding box center [30, 108] width 44 height 1
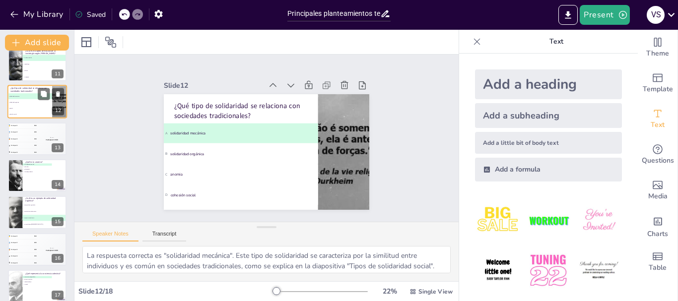
scroll to position [305, 0]
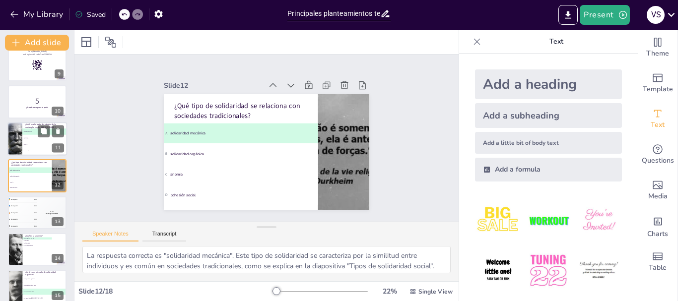
click at [21, 137] on div at bounding box center [15, 139] width 45 height 34
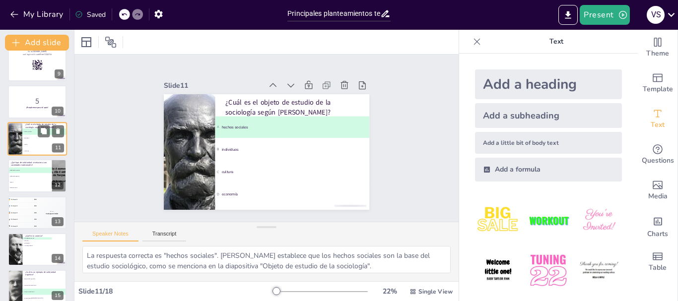
scroll to position [268, 0]
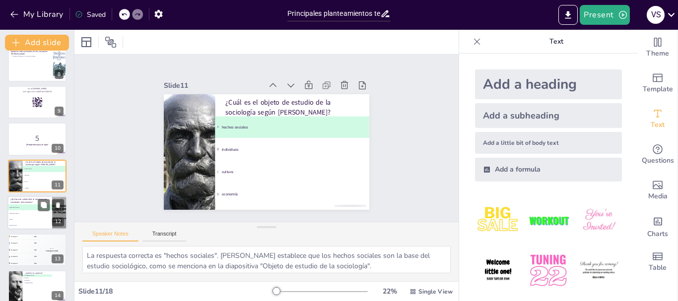
click at [21, 214] on span "B solidaridad orgánica" at bounding box center [30, 213] width 44 height 1
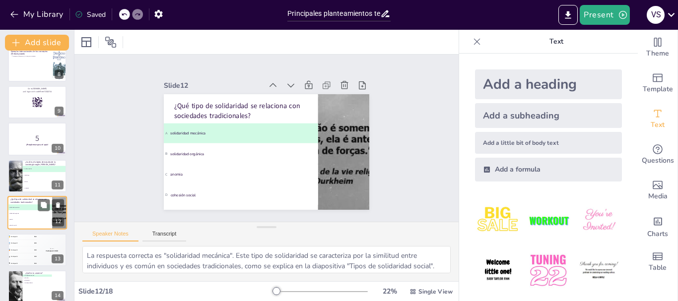
scroll to position [305, 0]
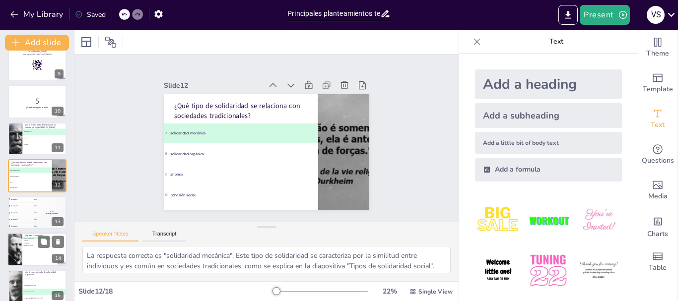
click at [23, 246] on span "D" at bounding box center [23, 245] width 0 height 1
type textarea "La respuesta correcta es "desregulación social". La anomia se refiere a la falt…"
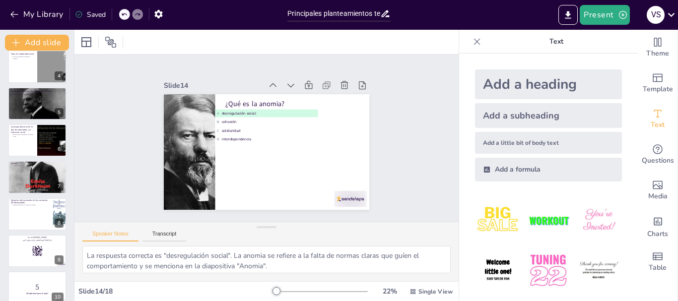
scroll to position [0, 0]
